Goal: Check status: Check status

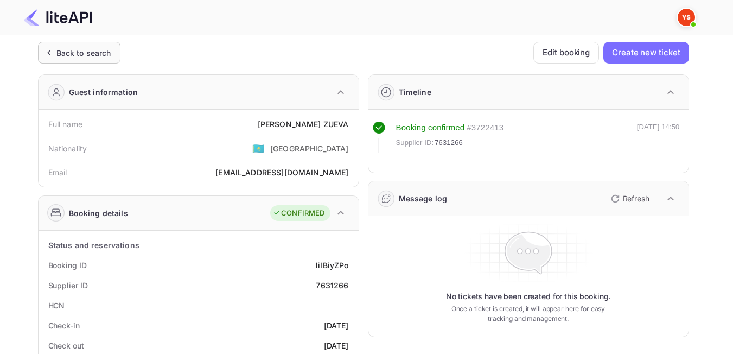
click at [71, 50] on div "Back to search" at bounding box center [83, 52] width 55 height 11
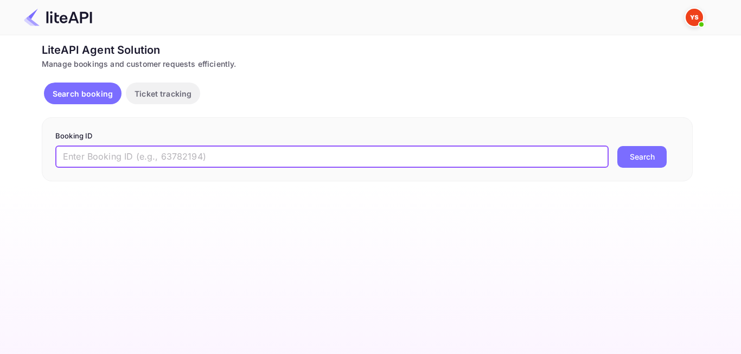
paste input "8668104"
type input "8668104"
click at [642, 169] on div "Booking ID 8668104 ​ Search" at bounding box center [367, 149] width 651 height 64
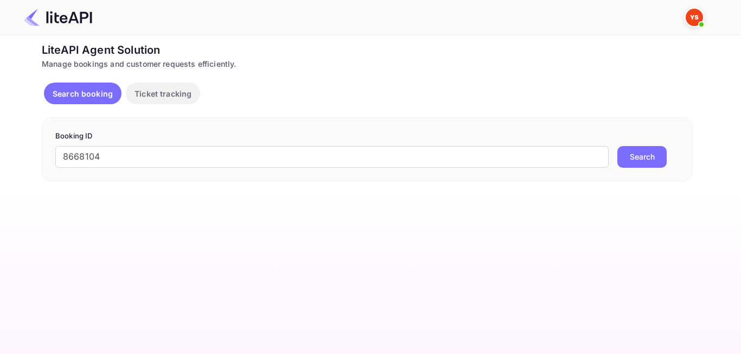
click at [638, 158] on button "Search" at bounding box center [642, 157] width 49 height 22
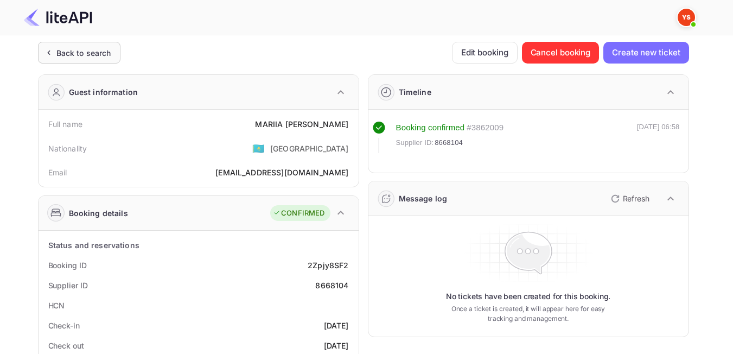
click at [75, 51] on div "Back to search" at bounding box center [83, 52] width 55 height 11
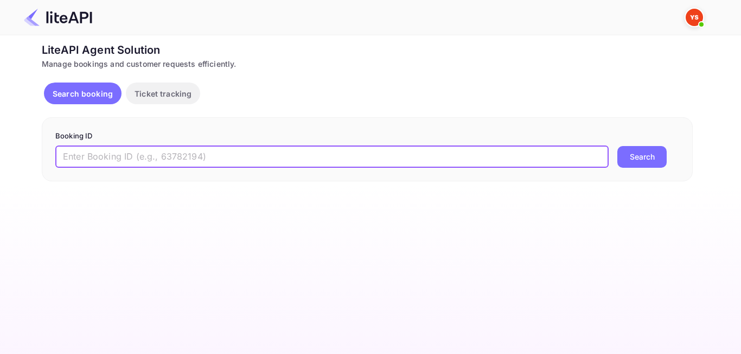
paste input "7223661"
type input "7223661"
click at [658, 165] on button "Search" at bounding box center [642, 157] width 49 height 22
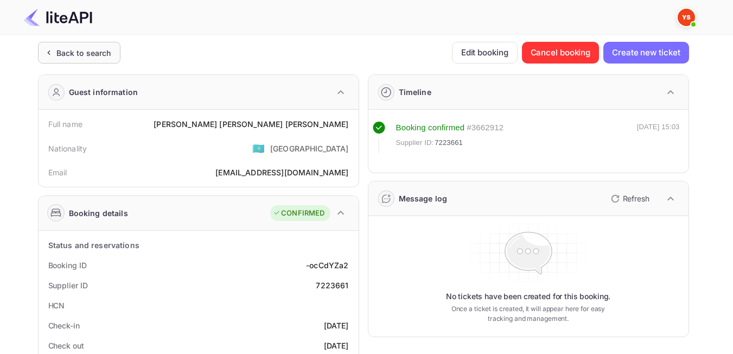
click at [96, 52] on div "Back to search" at bounding box center [83, 52] width 55 height 11
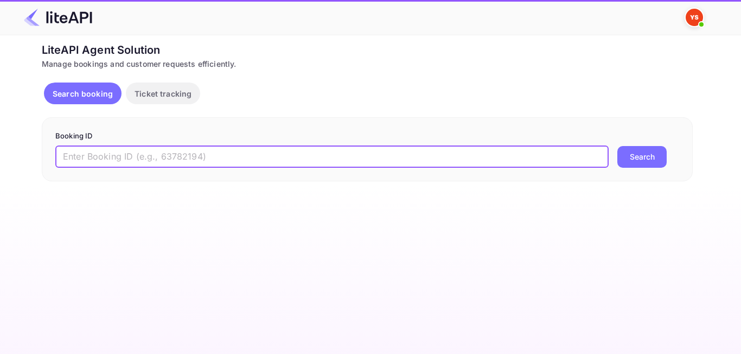
paste input "8601731"
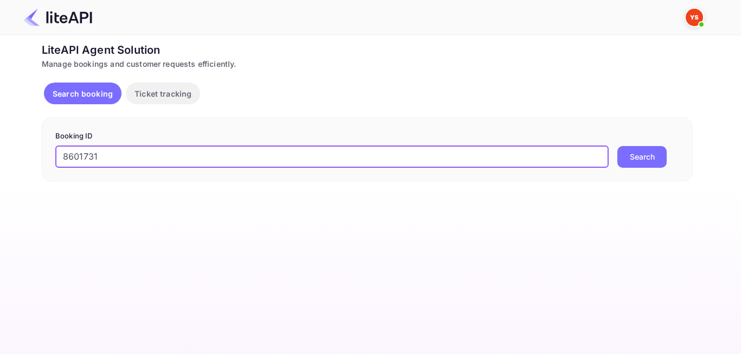
type input "8601731"
click at [654, 157] on button "Search" at bounding box center [642, 157] width 49 height 22
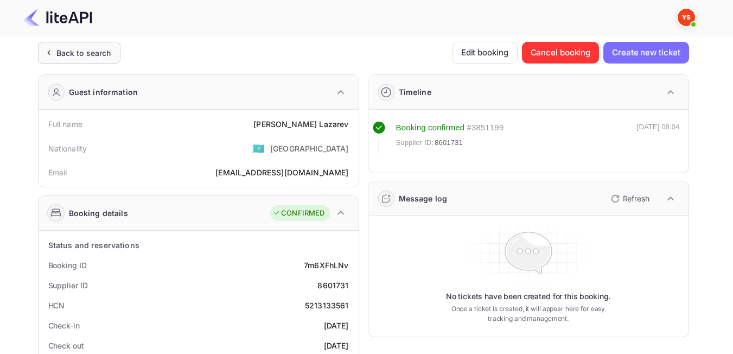
click at [61, 59] on div "Back to search" at bounding box center [79, 53] width 82 height 22
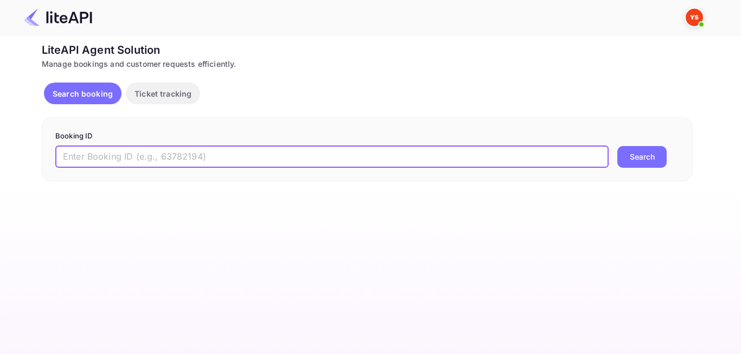
paste input "8670071"
type input "8670071"
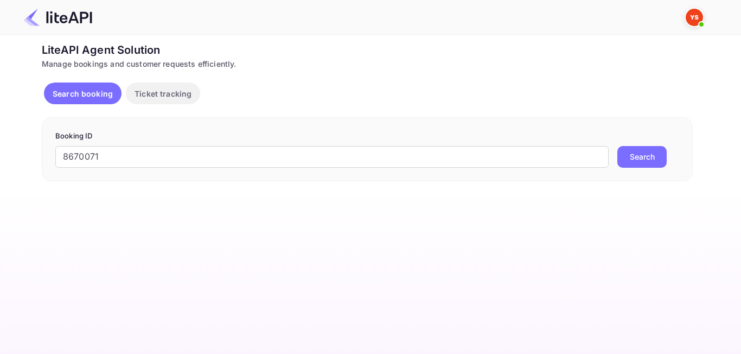
click at [653, 164] on button "Search" at bounding box center [642, 157] width 49 height 22
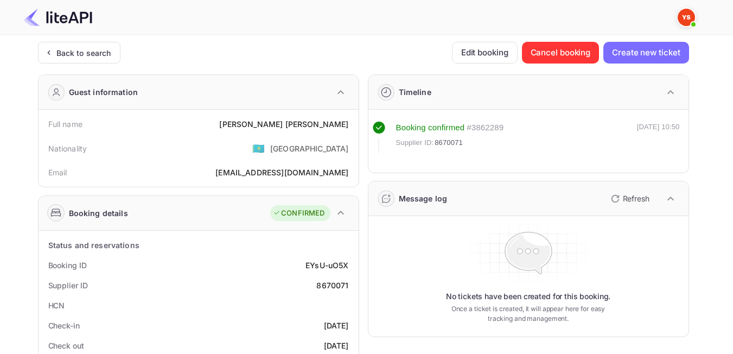
scroll to position [54, 0]
